Goal: Transaction & Acquisition: Purchase product/service

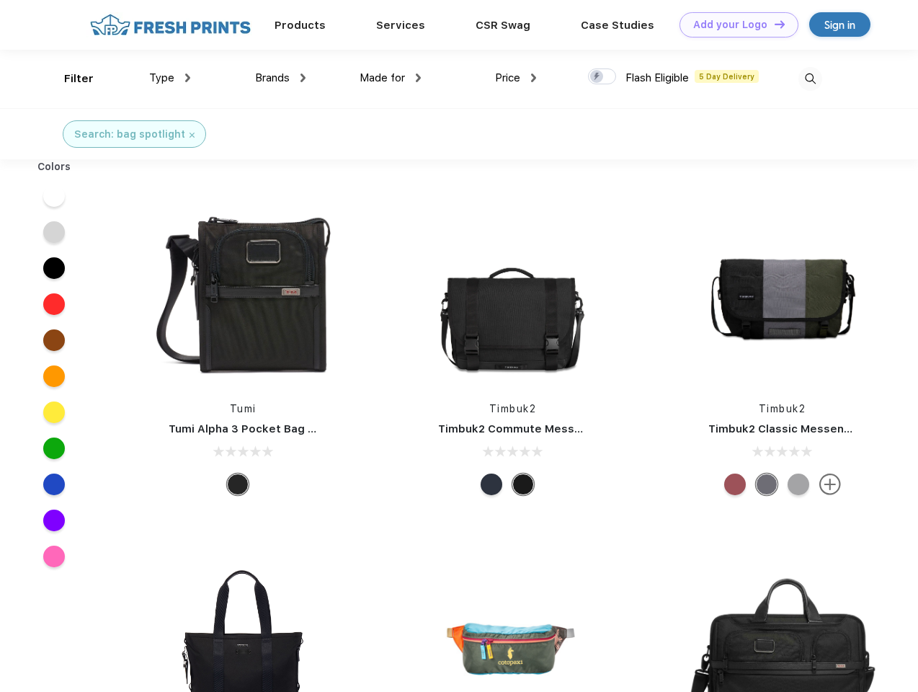
click at [733, 24] on link "Add your Logo Design Tool" at bounding box center [738, 24] width 119 height 25
click at [0, 0] on div "Design Tool" at bounding box center [0, 0] width 0 height 0
click at [773, 24] on link "Add your Logo Design Tool" at bounding box center [738, 24] width 119 height 25
click at [69, 79] on div "Filter" at bounding box center [79, 79] width 30 height 17
click at [170, 78] on span "Type" at bounding box center [161, 77] width 25 height 13
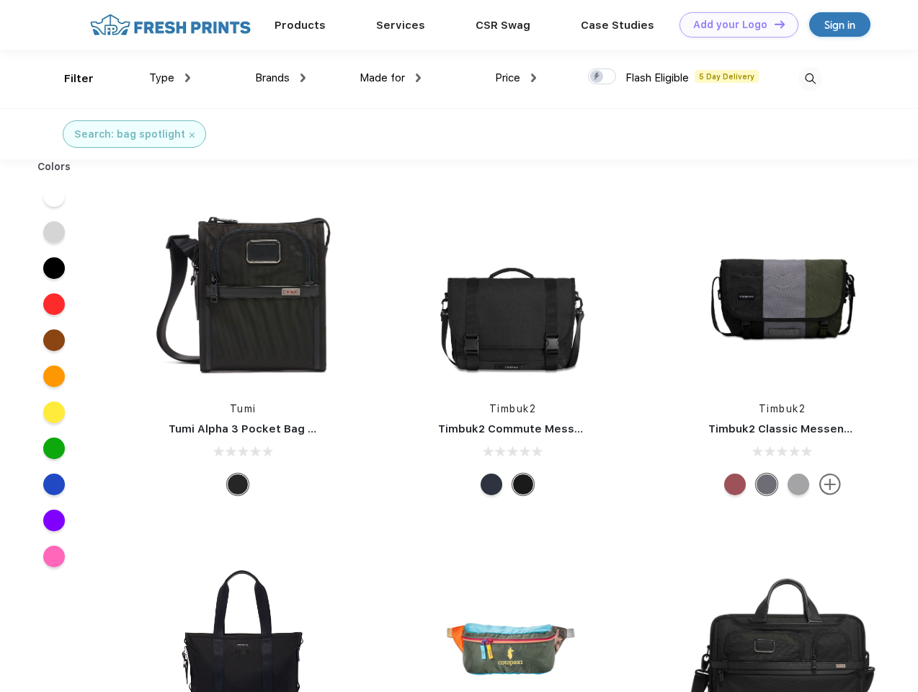
click at [280, 78] on span "Brands" at bounding box center [272, 77] width 35 height 13
click at [390, 78] on span "Made for" at bounding box center [381, 77] width 45 height 13
click at [516, 78] on span "Price" at bounding box center [507, 77] width 25 height 13
click at [602, 77] on div at bounding box center [602, 76] width 28 height 16
click at [597, 77] on input "checkbox" at bounding box center [592, 72] width 9 height 9
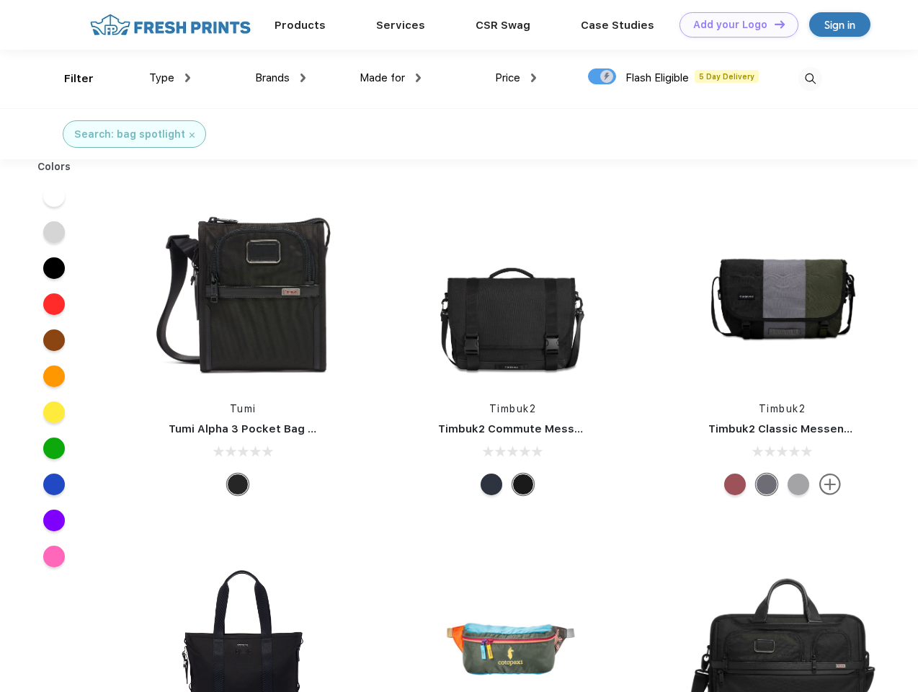
click at [810, 79] on img at bounding box center [810, 79] width 24 height 24
